Goal: Task Accomplishment & Management: Manage account settings

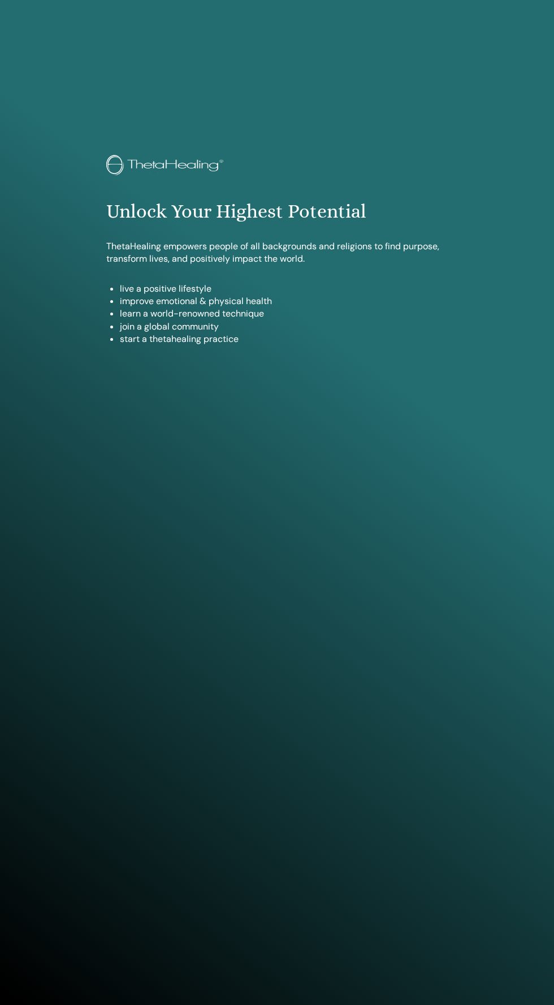
scroll to position [918, 0]
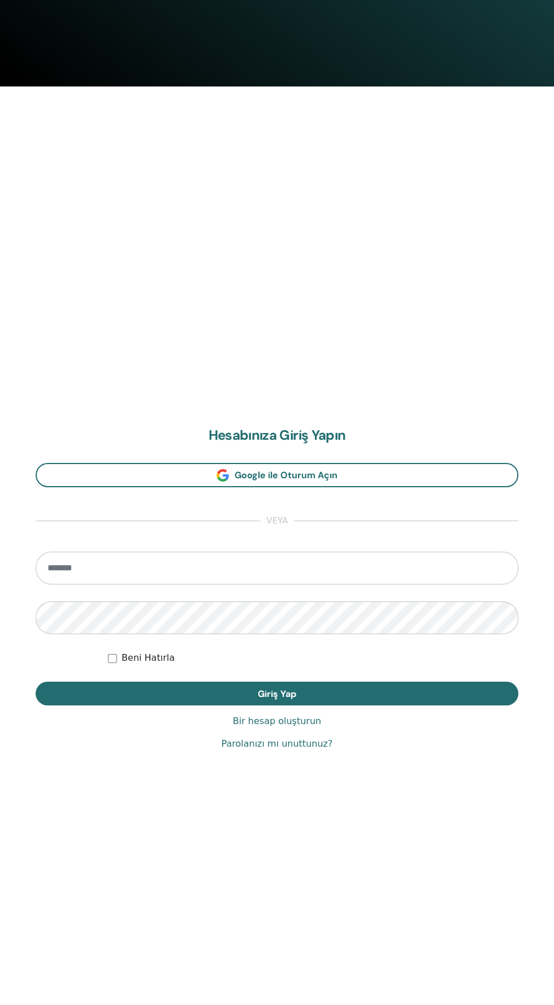
click at [325, 567] on input "email" at bounding box center [277, 568] width 483 height 33
type input "**********"
click at [36, 682] on button "Giriş Yap" at bounding box center [277, 694] width 483 height 24
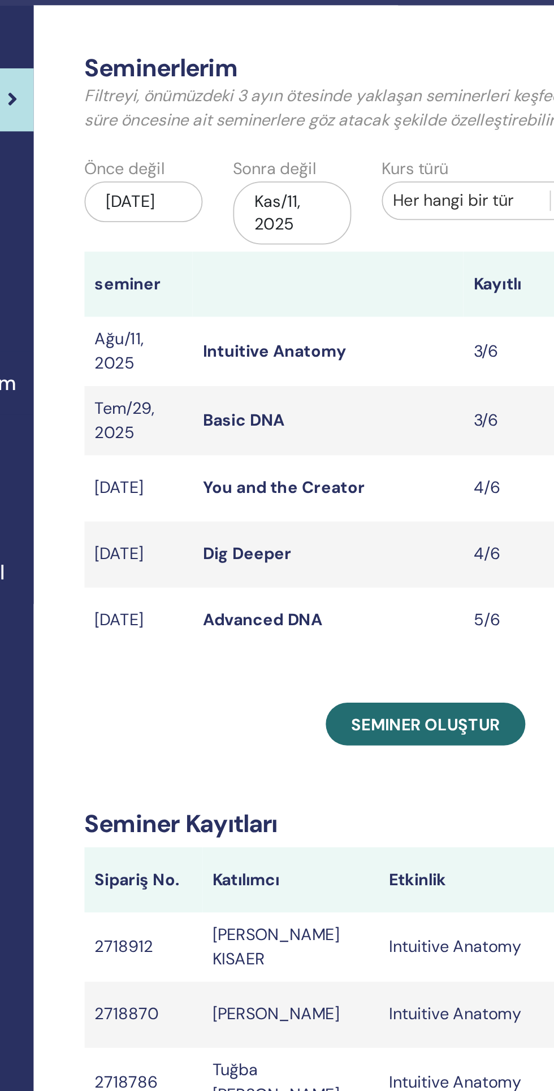
click at [317, 229] on link "Intuitive Anatomy" at bounding box center [315, 228] width 80 height 12
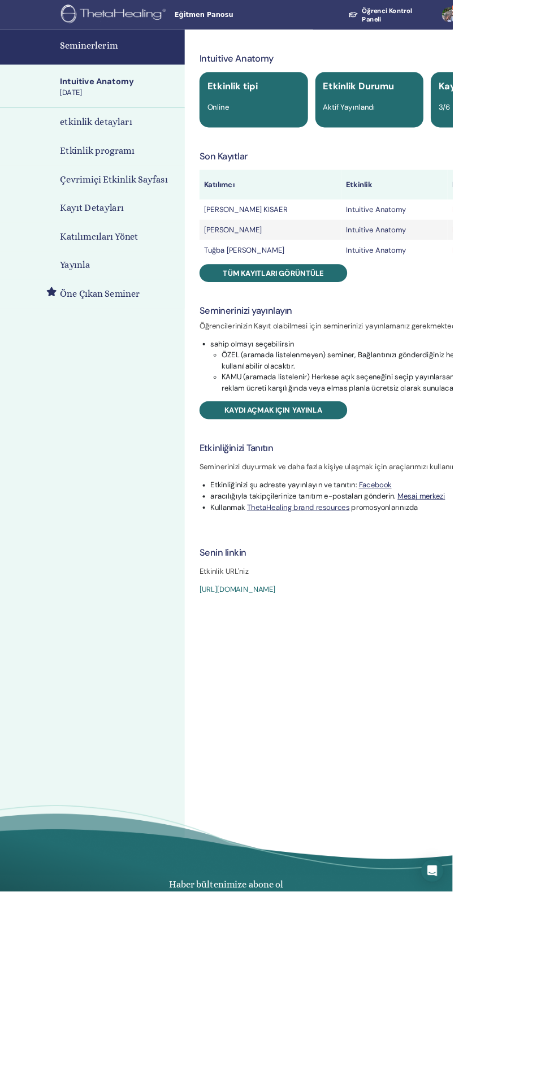
click at [357, 332] on span "Tüm kayıtları görüntüle" at bounding box center [334, 334] width 123 height 12
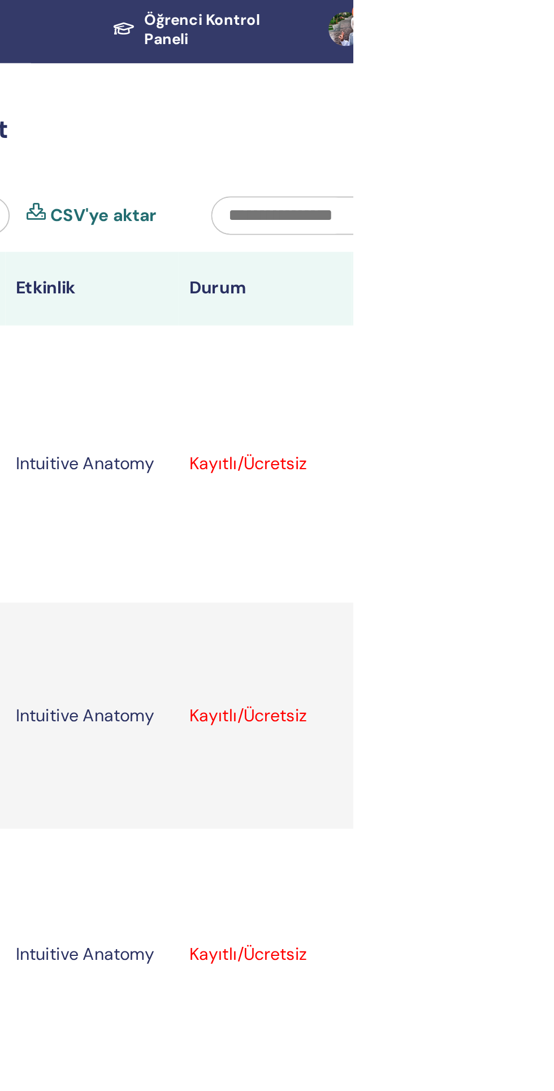
click at [553, 244] on icon at bounding box center [560, 248] width 3 height 9
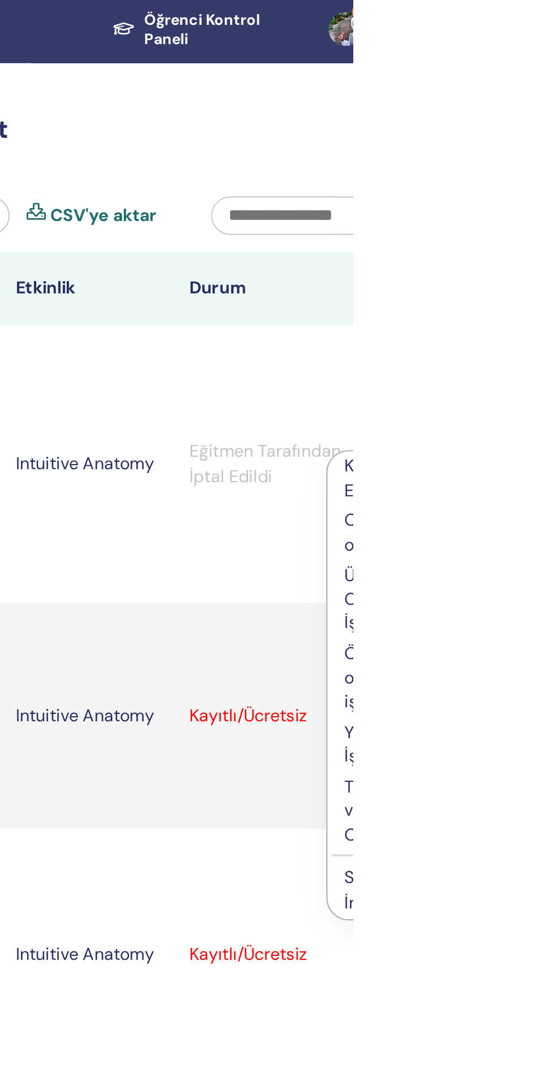
click at [498, 284] on td "Eğitmen Tarafından İptal Edildi" at bounding box center [507, 248] width 92 height 147
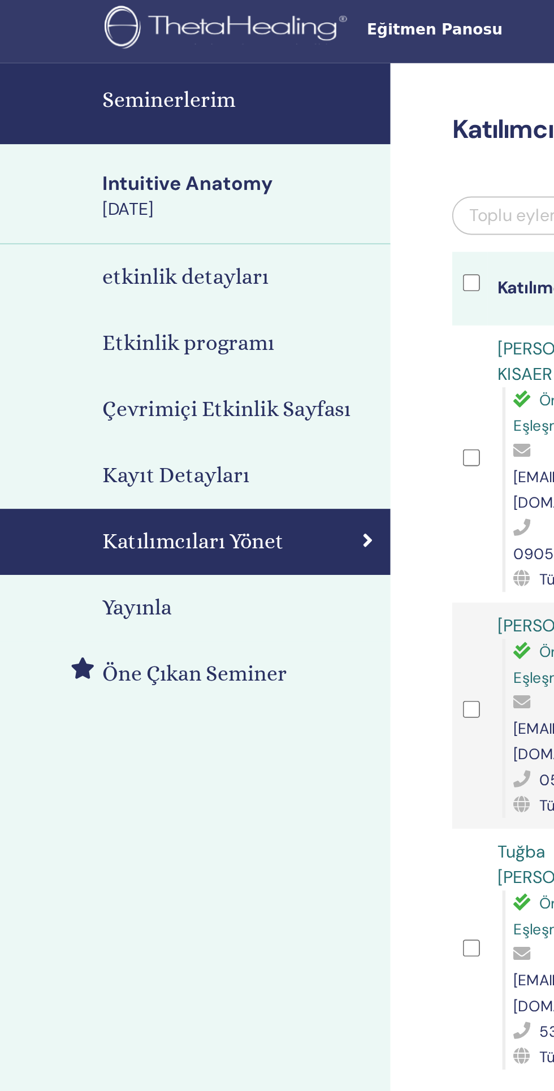
click at [131, 64] on h4 "Seminerlerim" at bounding box center [146, 55] width 146 height 17
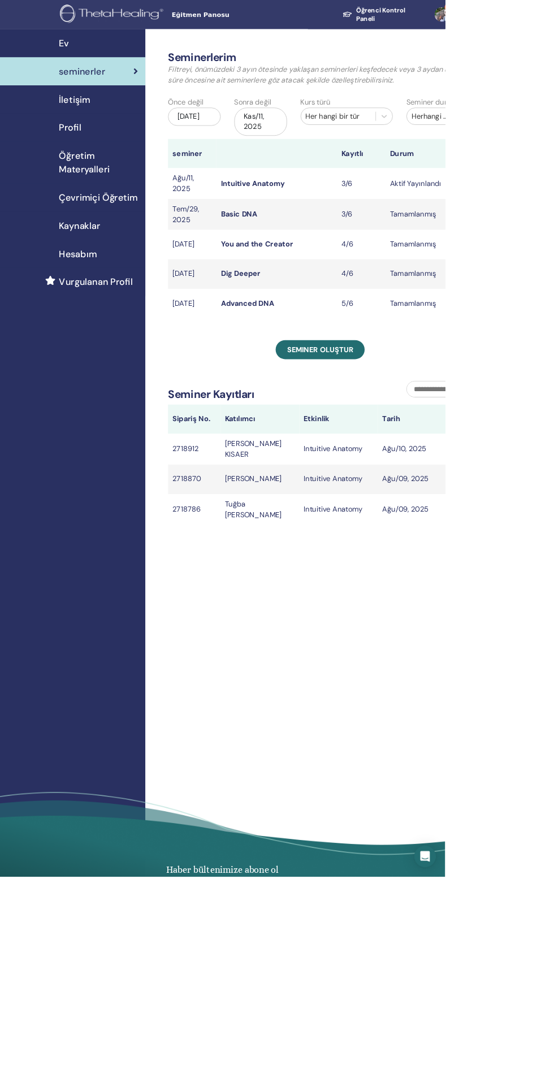
click at [311, 266] on link "Basic DNA" at bounding box center [297, 267] width 45 height 12
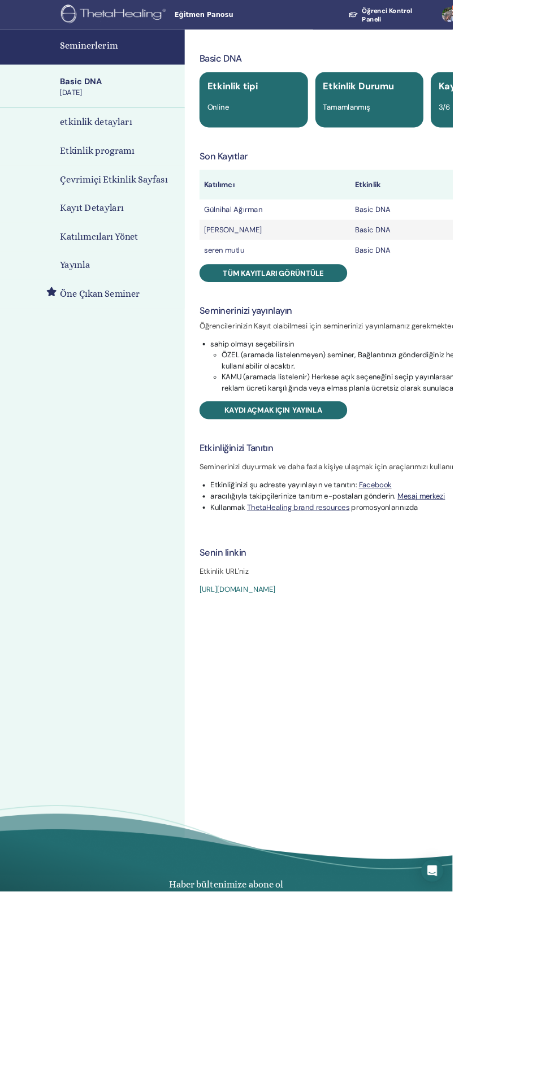
click at [347, 336] on span "Tüm kayıtları görüntüle" at bounding box center [334, 334] width 123 height 12
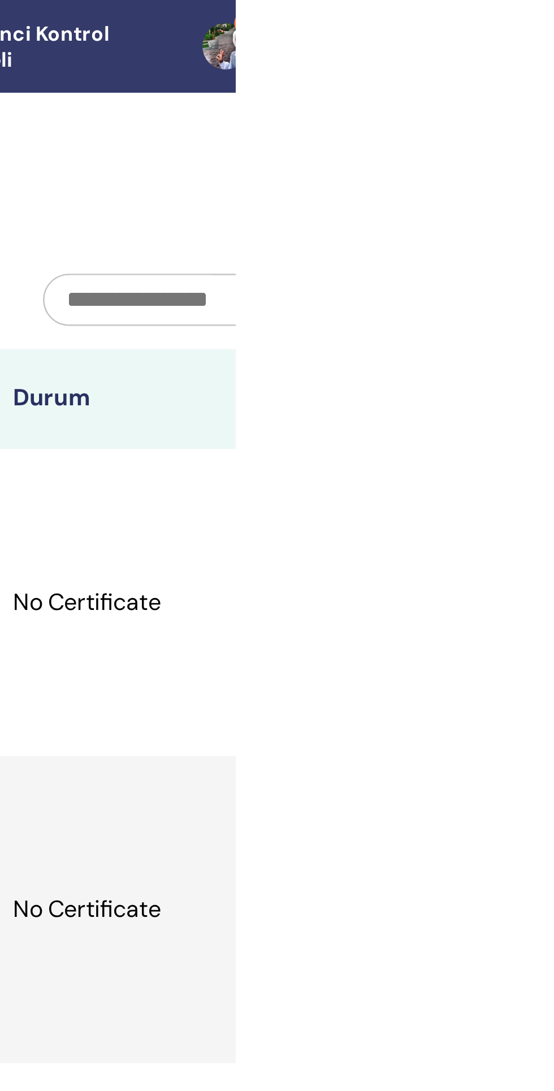
click at [553, 19] on link "8" at bounding box center [554, 18] width 44 height 36
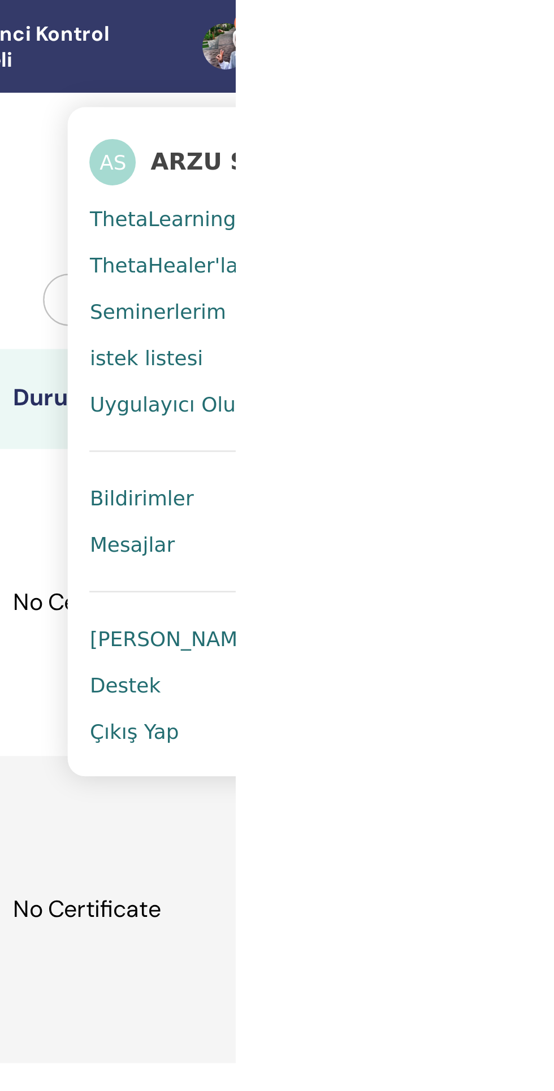
click at [553, 194] on link "Bildirimler 8" at bounding box center [552, 194] width 110 height 18
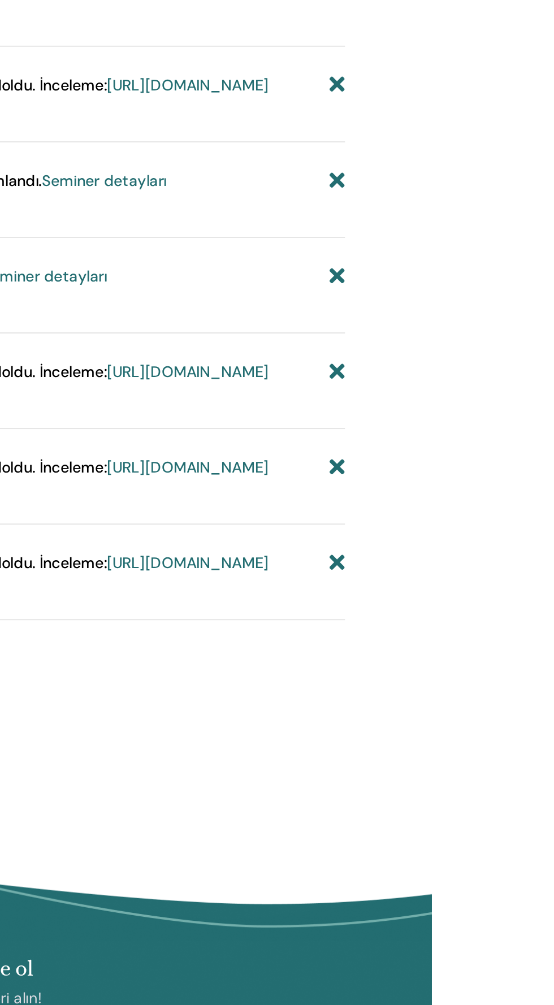
click at [505, 550] on icon at bounding box center [505, 544] width 8 height 12
click at [505, 450] on icon at bounding box center [505, 445] width 8 height 12
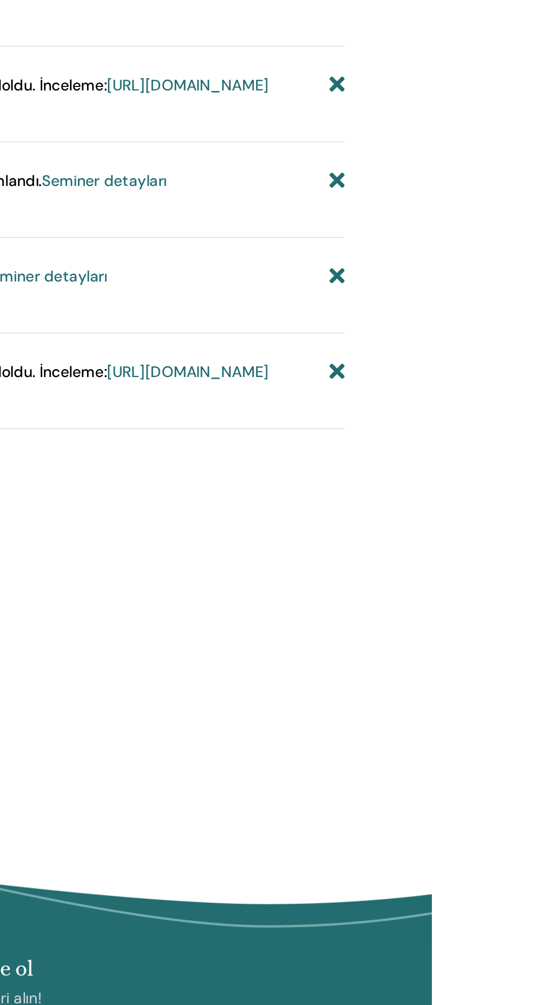
click at [505, 450] on icon at bounding box center [505, 445] width 8 height 12
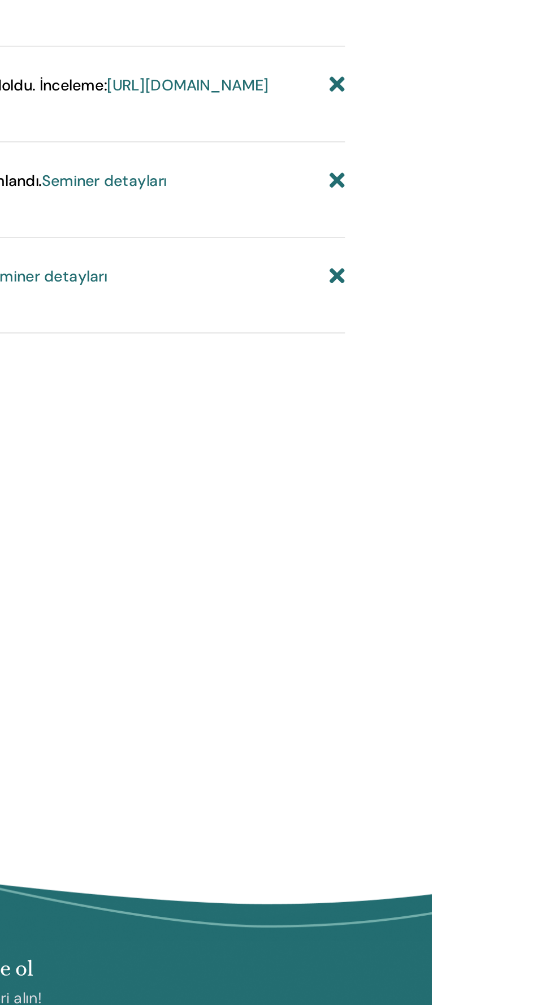
click at [507, 351] on icon at bounding box center [505, 345] width 8 height 12
click at [506, 351] on icon at bounding box center [505, 345] width 8 height 12
click at [506, 301] on icon at bounding box center [505, 295] width 8 height 12
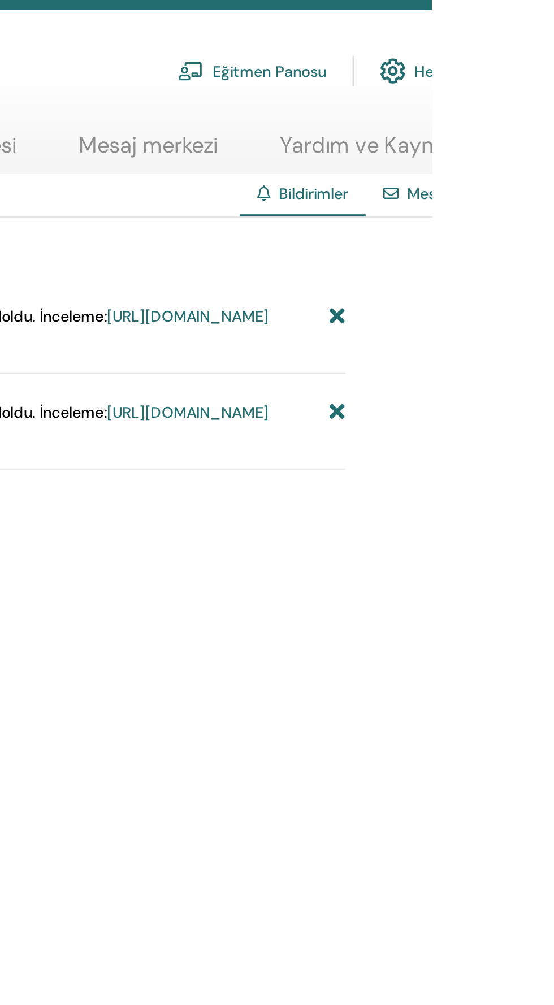
click at [506, 193] on icon at bounding box center [505, 196] width 8 height 12
click at [504, 192] on icon at bounding box center [505, 196] width 8 height 12
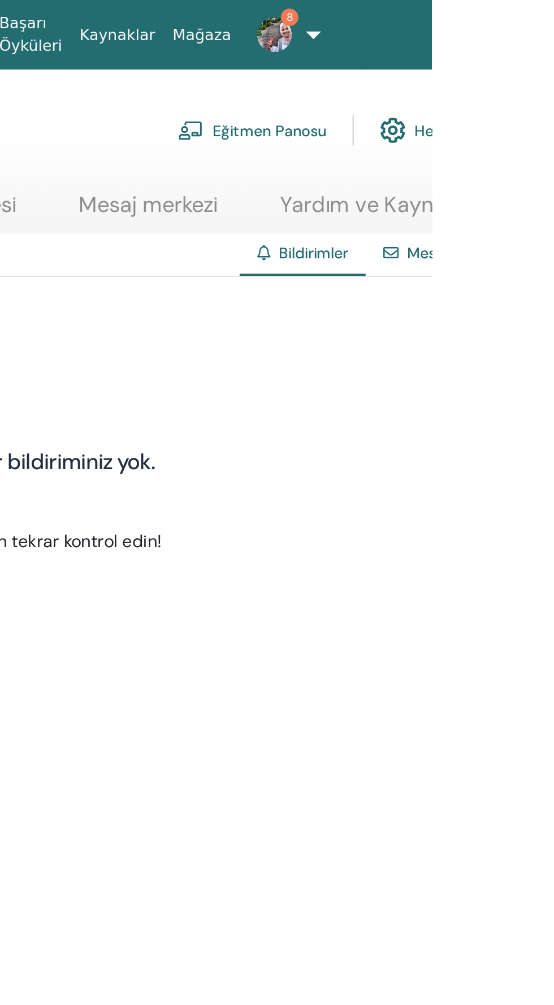
click at [482, 18] on link "8" at bounding box center [468, 18] width 28 height 36
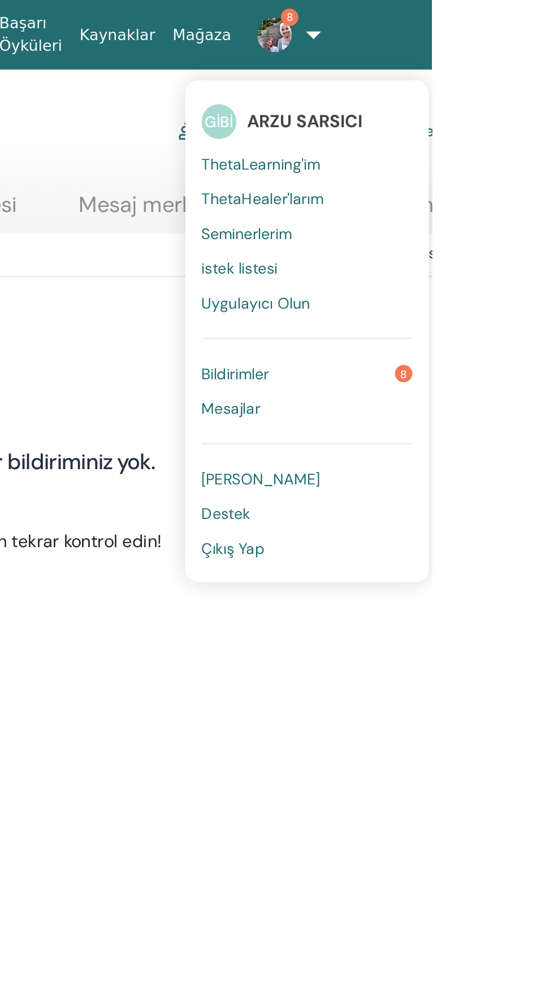
click at [462, 288] on link "Çıkış Yap" at bounding box center [489, 285] width 110 height 18
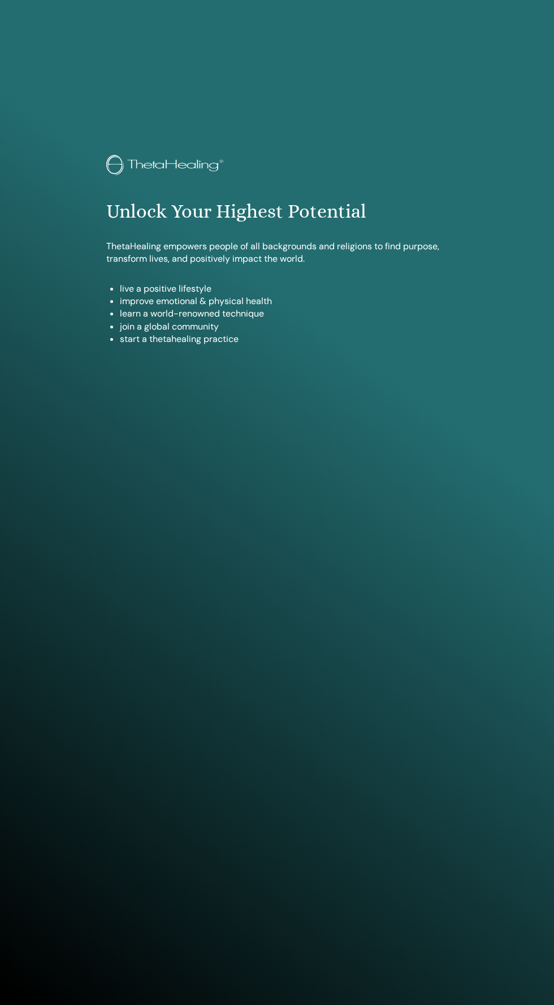
scroll to position [1005, 0]
